Goal: Feedback & Contribution: Contribute content

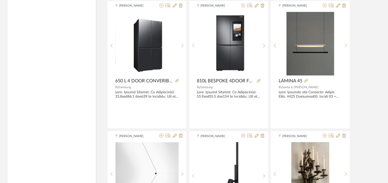
scroll to position [536, 0]
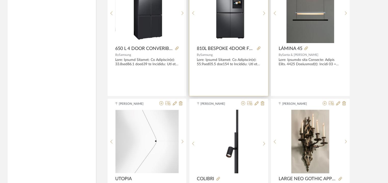
click at [240, 21] on img "0" at bounding box center [229, 11] width 34 height 64
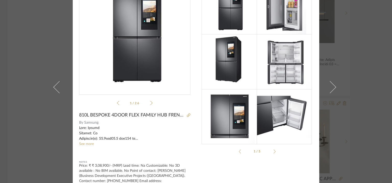
scroll to position [58, 0]
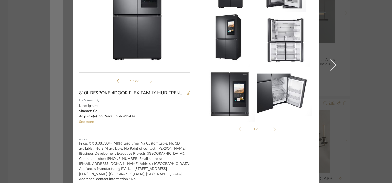
click at [56, 61] on span at bounding box center [59, 65] width 12 height 12
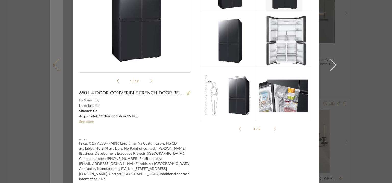
click at [53, 67] on link at bounding box center [56, 65] width 14 height 246
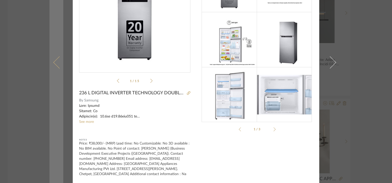
click at [55, 61] on span at bounding box center [59, 62] width 12 height 12
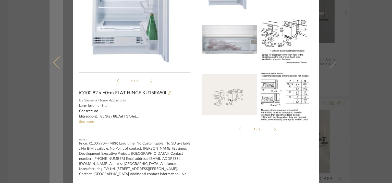
click at [54, 61] on span at bounding box center [59, 62] width 12 height 12
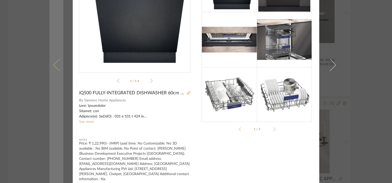
click at [54, 62] on span at bounding box center [59, 65] width 12 height 12
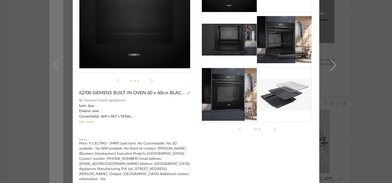
click at [56, 64] on span at bounding box center [59, 65] width 12 height 12
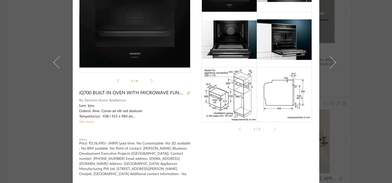
click at [56, 64] on span at bounding box center [59, 62] width 12 height 12
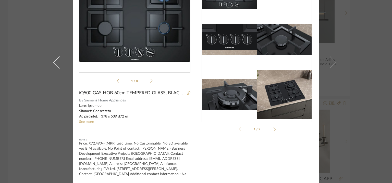
click at [56, 64] on span at bounding box center [59, 62] width 12 height 12
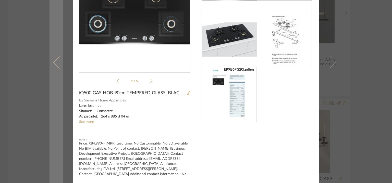
click at [56, 64] on span at bounding box center [59, 62] width 12 height 12
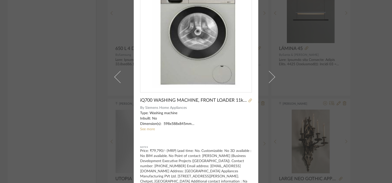
scroll to position [44, 0]
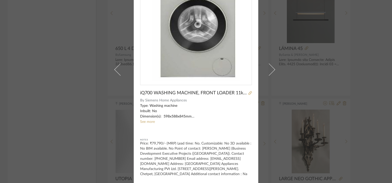
click at [57, 64] on div "[PERSON_NAME] × iQ700 WASHING MACHINE, FRONT LOADER 11kg, SILVER INOX WG64A2AXI…" at bounding box center [196, 91] width 392 height 183
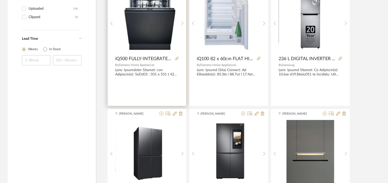
scroll to position [332, 0]
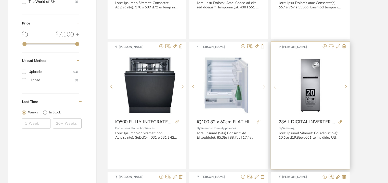
click at [312, 75] on img "0" at bounding box center [311, 85] width 30 height 64
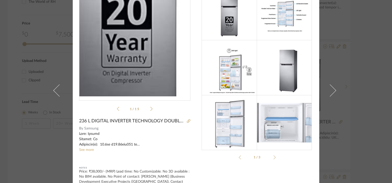
scroll to position [58, 0]
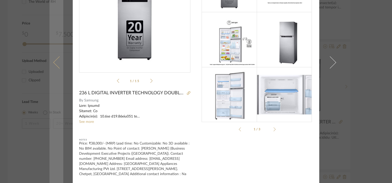
click at [56, 64] on span at bounding box center [59, 62] width 12 height 12
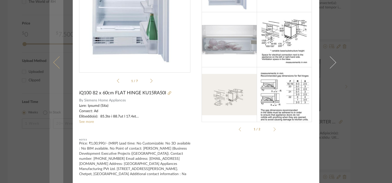
click at [52, 61] on link at bounding box center [56, 62] width 14 height 241
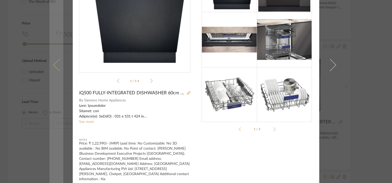
click at [54, 62] on span at bounding box center [59, 65] width 12 height 12
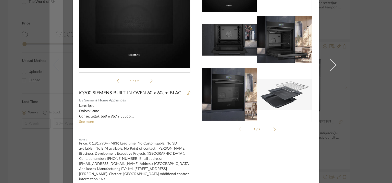
click at [55, 61] on span at bounding box center [59, 65] width 12 height 12
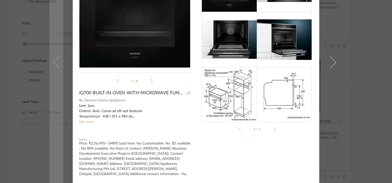
click at [55, 62] on span at bounding box center [59, 62] width 12 height 12
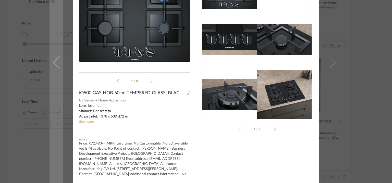
click at [53, 62] on span at bounding box center [59, 62] width 12 height 12
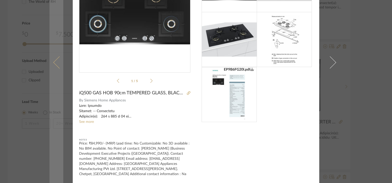
click at [56, 63] on span at bounding box center [59, 62] width 12 height 12
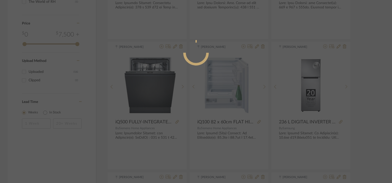
scroll to position [44, 0]
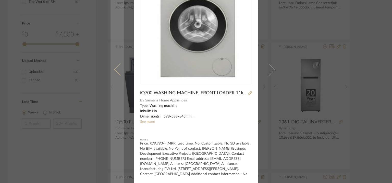
click at [118, 67] on span at bounding box center [120, 69] width 12 height 12
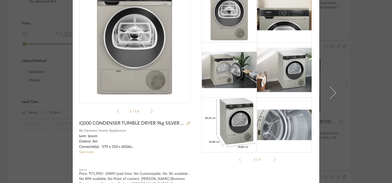
scroll to position [0, 0]
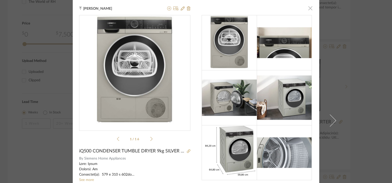
click at [310, 8] on span "button" at bounding box center [310, 8] width 10 height 10
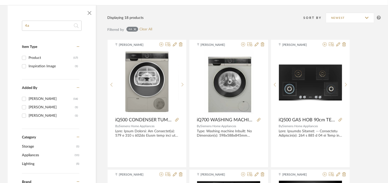
scroll to position [77, 0]
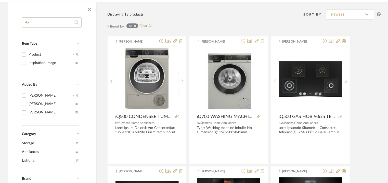
drag, startPoint x: 37, startPoint y: 22, endPoint x: 0, endPoint y: 21, distance: 36.7
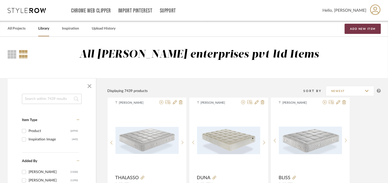
click at [362, 29] on button "Add New Item" at bounding box center [363, 29] width 36 height 10
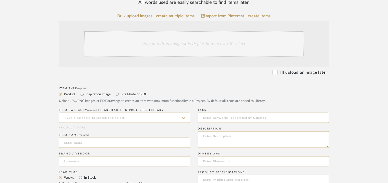
scroll to position [128, 0]
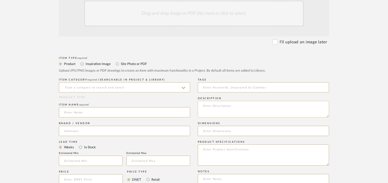
click at [218, 105] on textarea at bounding box center [263, 109] width 131 height 17
paste textarea "Price: Na Lead time: Na Customizable: Na 3D available : No BIM available. No Po…"
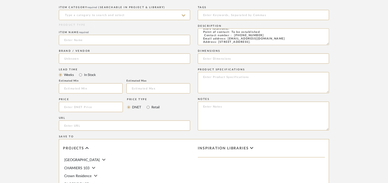
scroll to position [204, 0]
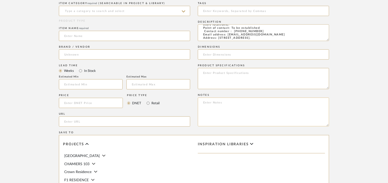
type textarea "Price: Na Lead time: Na Customizable: Na 3D available : No BIM available. No Po…"
click at [215, 106] on textarea at bounding box center [263, 112] width 131 height 29
paste textarea "Price: Na Lead time: Na Customizable: Na 3D available : No BIM available. No Po…"
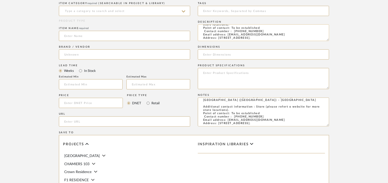
type textarea "Price: Na Lead time: Na Customizable: Na 3D available : No BIM available. No Po…"
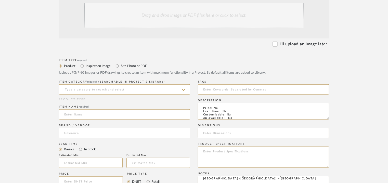
scroll to position [8, 0]
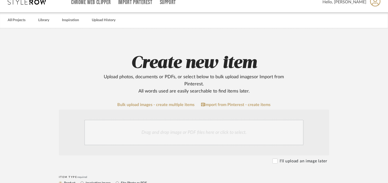
drag, startPoint x: 252, startPoint y: 36, endPoint x: 109, endPoint y: -13, distance: 151.0
click at [109, 0] on html "Chrome Web Clipper Import Pinterest Support All Projects Library Inspiration Up…" at bounding box center [194, 83] width 388 height 183
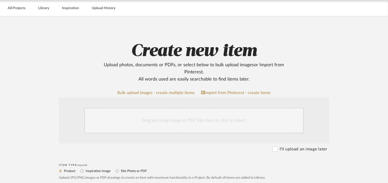
scroll to position [52, 0]
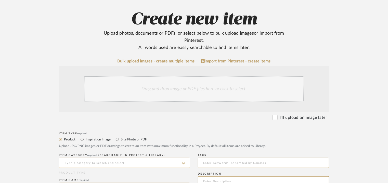
click at [96, 163] on input at bounding box center [124, 163] width 131 height 10
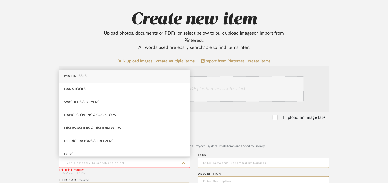
click at [82, 74] on span "Mattresses" at bounding box center [75, 76] width 22 height 4
type input "Mattresses"
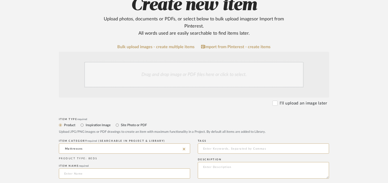
scroll to position [129, 0]
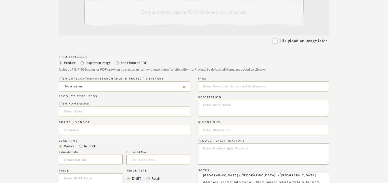
click at [74, 111] on input at bounding box center [124, 111] width 131 height 10
type input "ARENA"
click at [77, 128] on input at bounding box center [124, 130] width 131 height 10
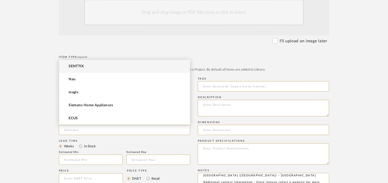
click at [86, 66] on mat-option "SENTTIX" at bounding box center [124, 66] width 131 height 13
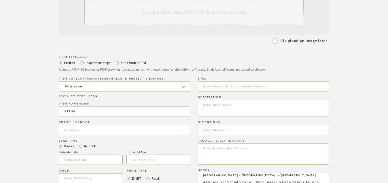
type input "SENTTIX"
click at [218, 85] on input at bounding box center [263, 86] width 131 height 10
type input "M"
type input "mattress,"
click at [208, 107] on textarea at bounding box center [263, 108] width 131 height 17
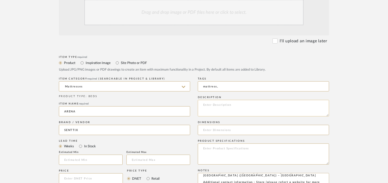
paste textarea "Type: Mattress Designer : Na Dimensions : - Thickness : 25cm Material & Finish …"
type textarea "Type: Mattress Designer : Na Dimensions : - Thickness : 25cm Material & Finish …"
click at [219, 129] on input at bounding box center [263, 130] width 131 height 10
click at [165, 18] on div "Drag and drop image or PDF files here or click to select." at bounding box center [193, 13] width 219 height 26
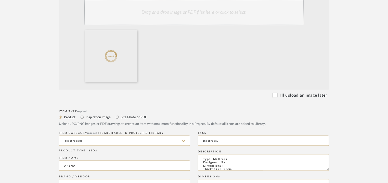
click at [167, 13] on div "Drag and drop image or PDF files here or click to select." at bounding box center [193, 13] width 219 height 26
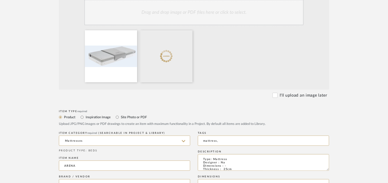
click at [178, 11] on div "Drag and drop image or PDF files here or click to select." at bounding box center [193, 13] width 219 height 26
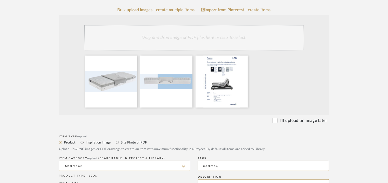
scroll to position [103, 0]
click at [180, 39] on div "Drag and drop image or PDF files here or click to select." at bounding box center [193, 38] width 219 height 26
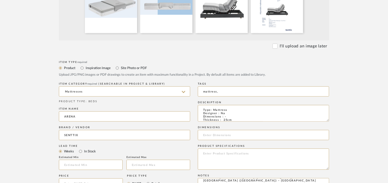
scroll to position [180, 0]
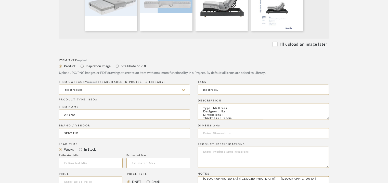
click at [245, 132] on input at bounding box center [263, 133] width 131 height 10
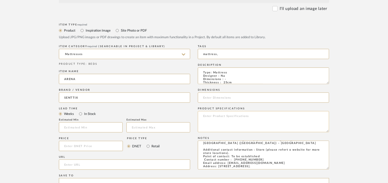
scroll to position [231, 0]
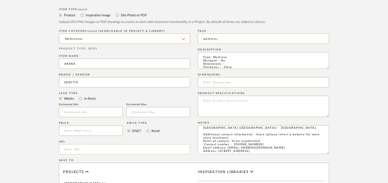
click at [75, 150] on input "url" at bounding box center [124, 149] width 131 height 10
paste input "[URL][DOMAIN_NAME]"
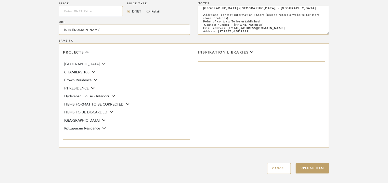
scroll to position [377, 0]
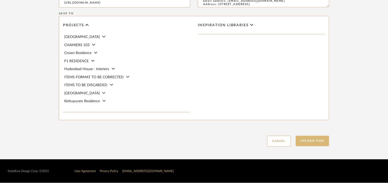
type input "[URL][DOMAIN_NAME]"
click at [317, 143] on button "Upload Item" at bounding box center [313, 141] width 34 height 10
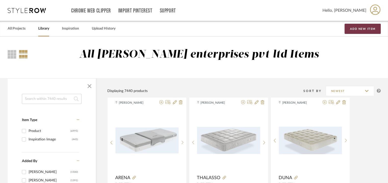
click at [360, 28] on button "Add New Item" at bounding box center [363, 29] width 36 height 10
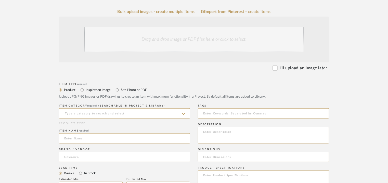
scroll to position [102, 0]
paste textarea "Type: Mattress Designer : Na Dimensions : 160 x 200cm Thickness 29cm and Slim v…"
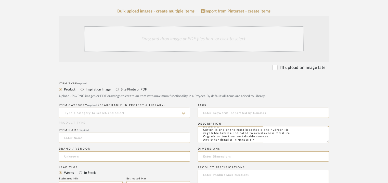
type textarea "Type: Mattress Designer : Na Dimensions : 160 x 200cm Thickness 29cm and Slim v…"
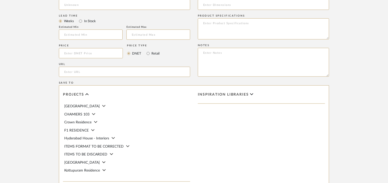
scroll to position [255, 0]
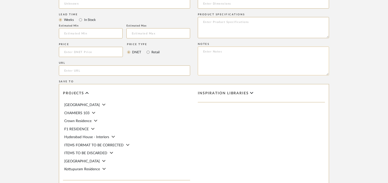
click at [277, 58] on textarea at bounding box center [263, 61] width 131 height 29
paste textarea "Price: Na Lead time: Na Customizable: Na 3D available : No BIM available. No Po…"
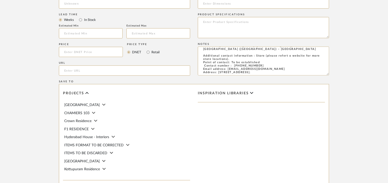
type textarea "Price: Na Lead time: Na Customizable: Na 3D available : No BIM available. No Po…"
click at [73, 69] on input "url" at bounding box center [124, 71] width 131 height 10
paste input "[URL][DOMAIN_NAME]"
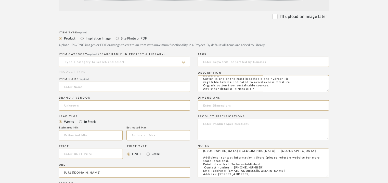
type input "[URL][DOMAIN_NAME]"
click at [77, 59] on input at bounding box center [124, 62] width 131 height 10
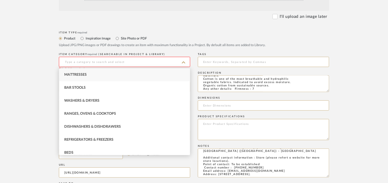
click at [77, 71] on div "Mattresses" at bounding box center [124, 74] width 131 height 13
type input "Mattresses"
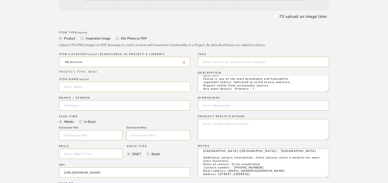
click at [81, 87] on input at bounding box center [124, 87] width 131 height 10
type input "VENTIS"
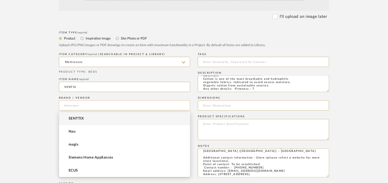
click at [80, 106] on input at bounding box center [124, 105] width 131 height 10
click at [80, 116] on mat-option "SENTTIX" at bounding box center [124, 118] width 131 height 13
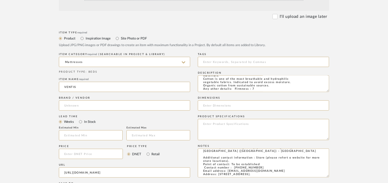
type input "SENTTIX"
click at [211, 62] on input at bounding box center [263, 62] width 131 height 10
type input "mattress,"
click at [224, 104] on input at bounding box center [263, 105] width 131 height 10
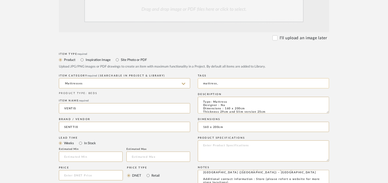
scroll to position [102, 0]
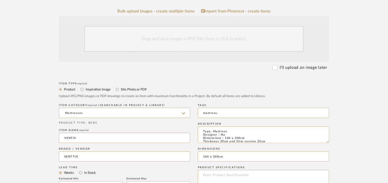
type input "160 x 200cm"
click at [183, 40] on div "Drag and drop image or PDF files here or click to select." at bounding box center [193, 39] width 219 height 26
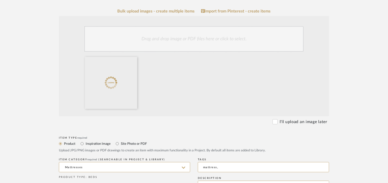
click at [165, 46] on div "Drag and drop image or PDF files here or click to select." at bounding box center [193, 39] width 219 height 26
click at [172, 38] on div "Drag and drop image or PDF files here or click to select." at bounding box center [193, 39] width 219 height 26
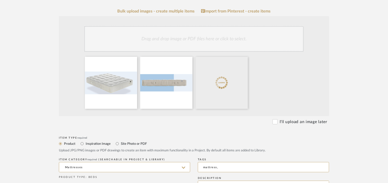
click at [143, 38] on div "Drag and drop image or PDF files here or click to select." at bounding box center [193, 39] width 219 height 26
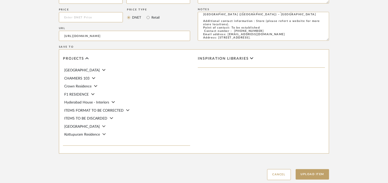
scroll to position [377, 0]
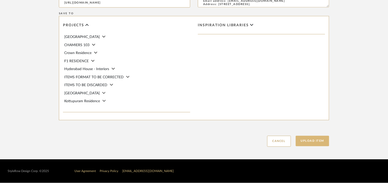
click at [323, 140] on button "Upload Item" at bounding box center [313, 141] width 34 height 10
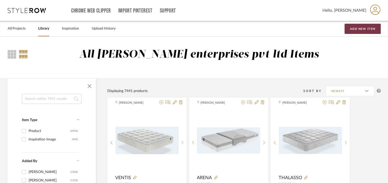
click at [363, 28] on button "Add New Item" at bounding box center [363, 29] width 36 height 10
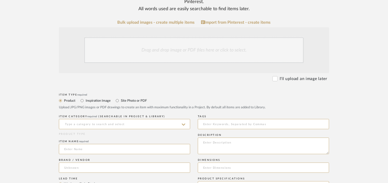
scroll to position [179, 0]
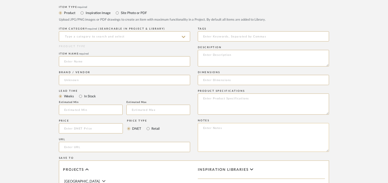
paste textarea "Price: Na Lead time: Na Customizable: Na 3D available : No BIM available. No Po…"
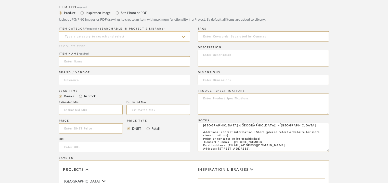
type textarea "Price: Na Lead time: Na Customizable: Na 3D available : No BIM available. No Po…"
click at [98, 39] on input at bounding box center [124, 36] width 131 height 10
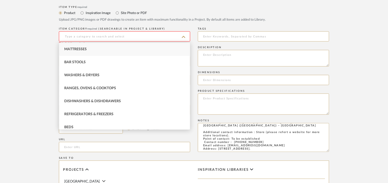
click at [79, 49] on span "Mattresses" at bounding box center [75, 49] width 22 height 4
type input "Mattresses"
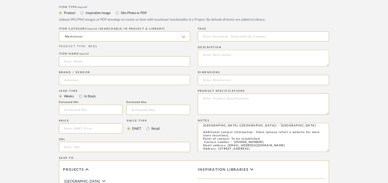
paste textarea "Type: Mattress Designer : Na Dimensions : 90 x 190cm Thickness 25 cm Material &…"
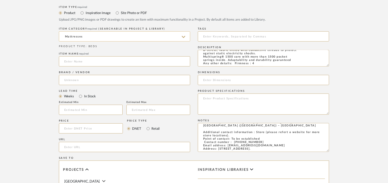
type textarea "Type: Mattress Designer : Na Dimensions : 90 x 190cm Thickness 25 cm Material &…"
click at [123, 36] on input "Mattresses" at bounding box center [124, 36] width 131 height 10
paste input "[URL][DOMAIN_NAME]"
type input "[URL][DOMAIN_NAME]"
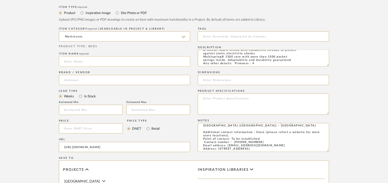
click at [78, 63] on input at bounding box center [124, 61] width 131 height 10
type input "VITELO"
click at [74, 81] on input at bounding box center [124, 80] width 131 height 10
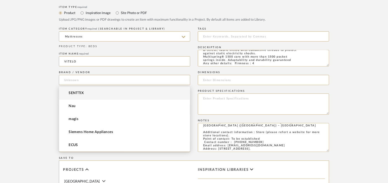
click at [75, 90] on mat-option "SENTTIX" at bounding box center [124, 93] width 131 height 13
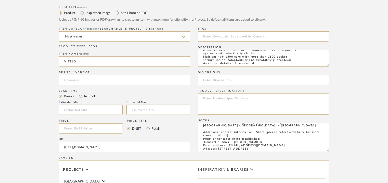
type input "SENTTIX"
click at [211, 37] on input at bounding box center [263, 36] width 131 height 10
type input "M"
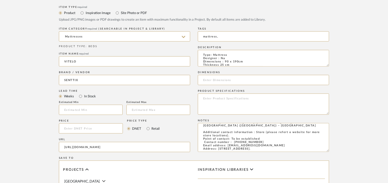
type input "mattress,"
click at [222, 82] on input at bounding box center [263, 80] width 131 height 10
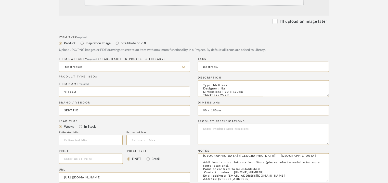
scroll to position [102, 0]
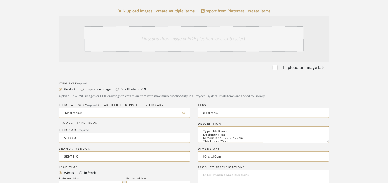
type input "90 x 190cm"
click at [199, 43] on div "Drag and drop image or PDF files here or click to select." at bounding box center [193, 39] width 219 height 26
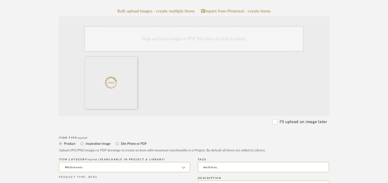
click at [162, 44] on div "Drag and drop image or PDF files here or click to select." at bounding box center [193, 39] width 219 height 26
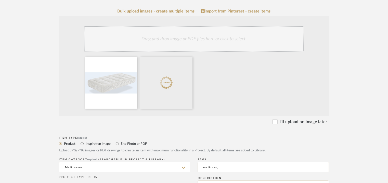
click at [182, 38] on div "Drag and drop image or PDF files here or click to select." at bounding box center [193, 39] width 219 height 26
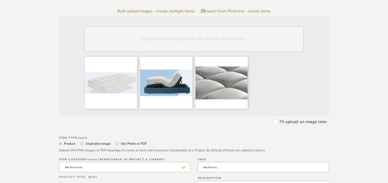
click at [149, 43] on div "Drag and drop image or PDF files here or click to select." at bounding box center [193, 39] width 219 height 26
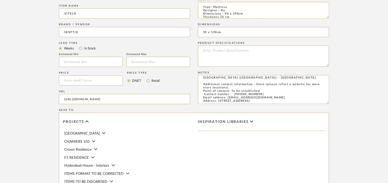
scroll to position [357, 0]
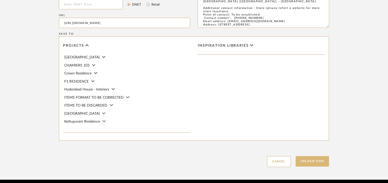
click at [307, 161] on button "Upload Item" at bounding box center [313, 161] width 34 height 10
